Goal: Find specific page/section: Find specific page/section

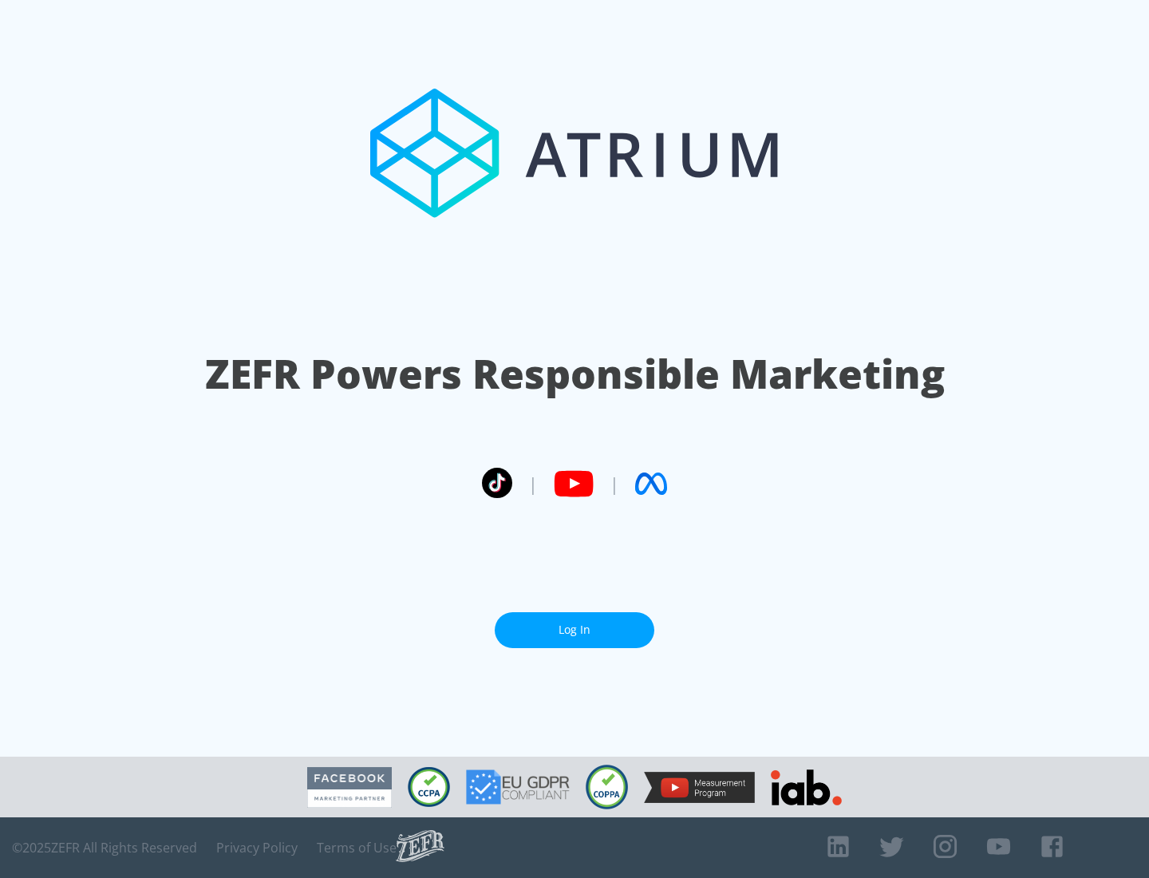
click at [574, 630] on link "Log In" at bounding box center [575, 630] width 160 height 36
